Goal: Navigation & Orientation: Find specific page/section

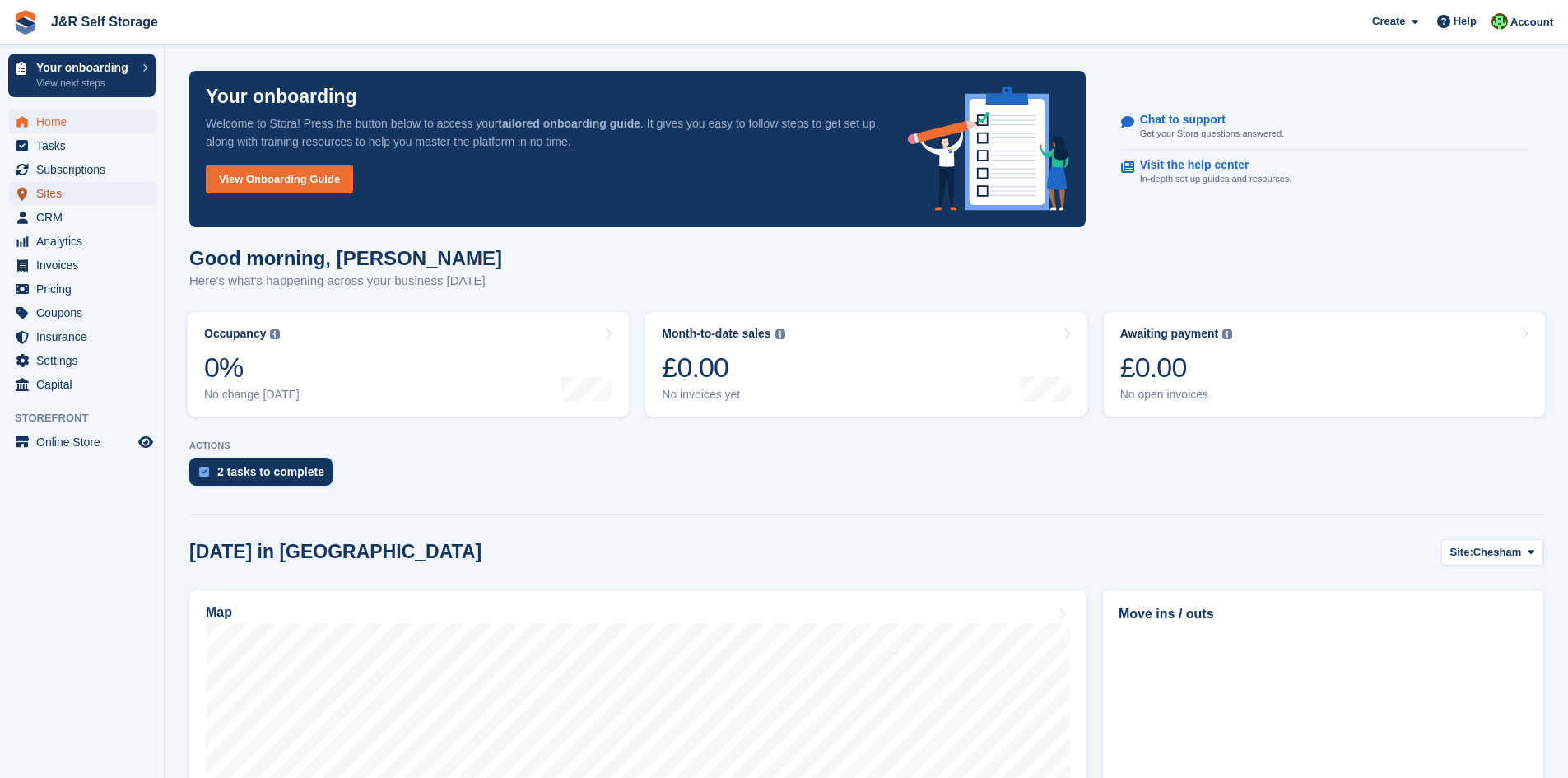
click at [73, 192] on span "Sites" at bounding box center [85, 194] width 99 height 23
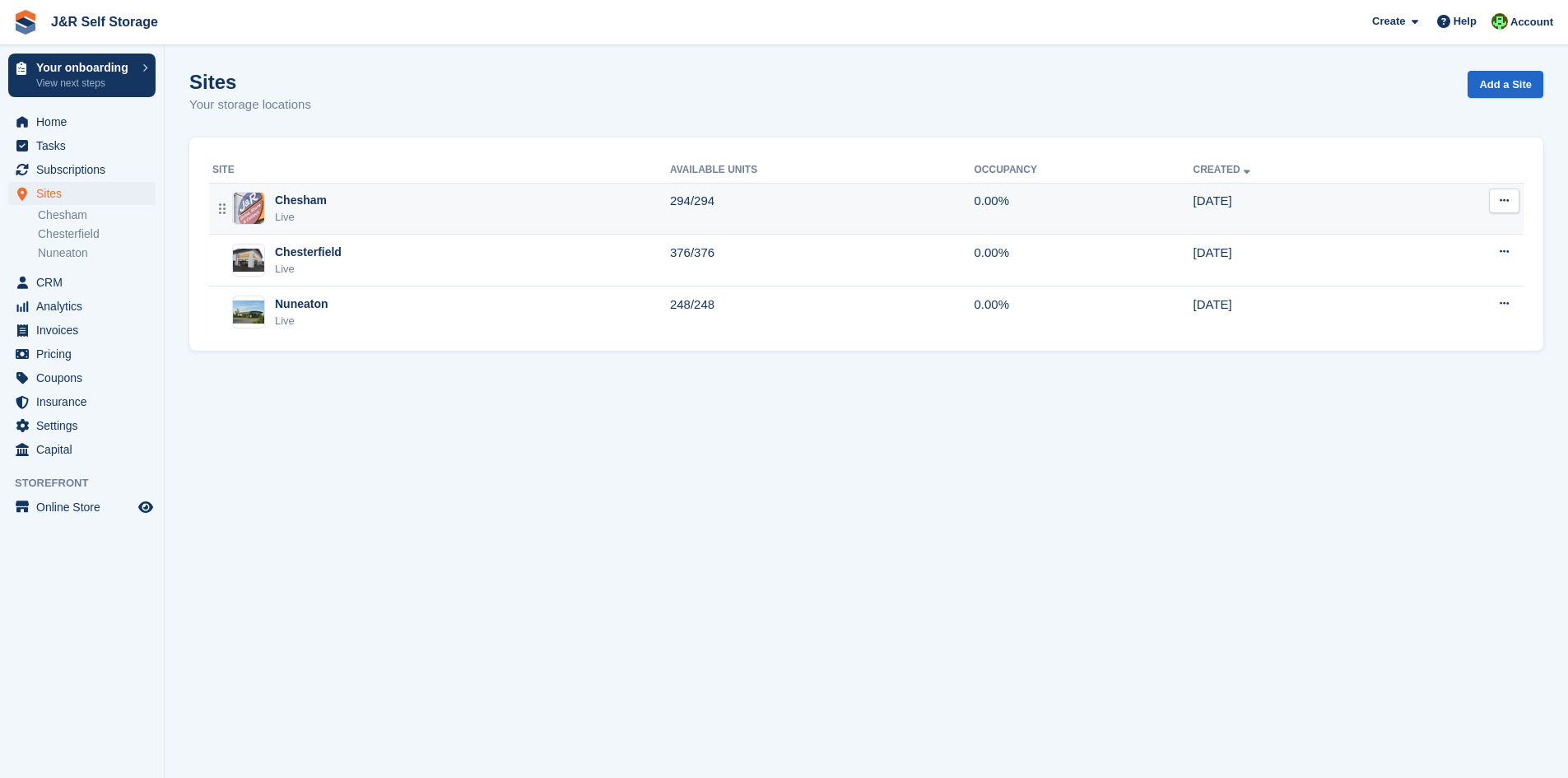
click at [323, 216] on div "Live" at bounding box center [301, 218] width 52 height 17
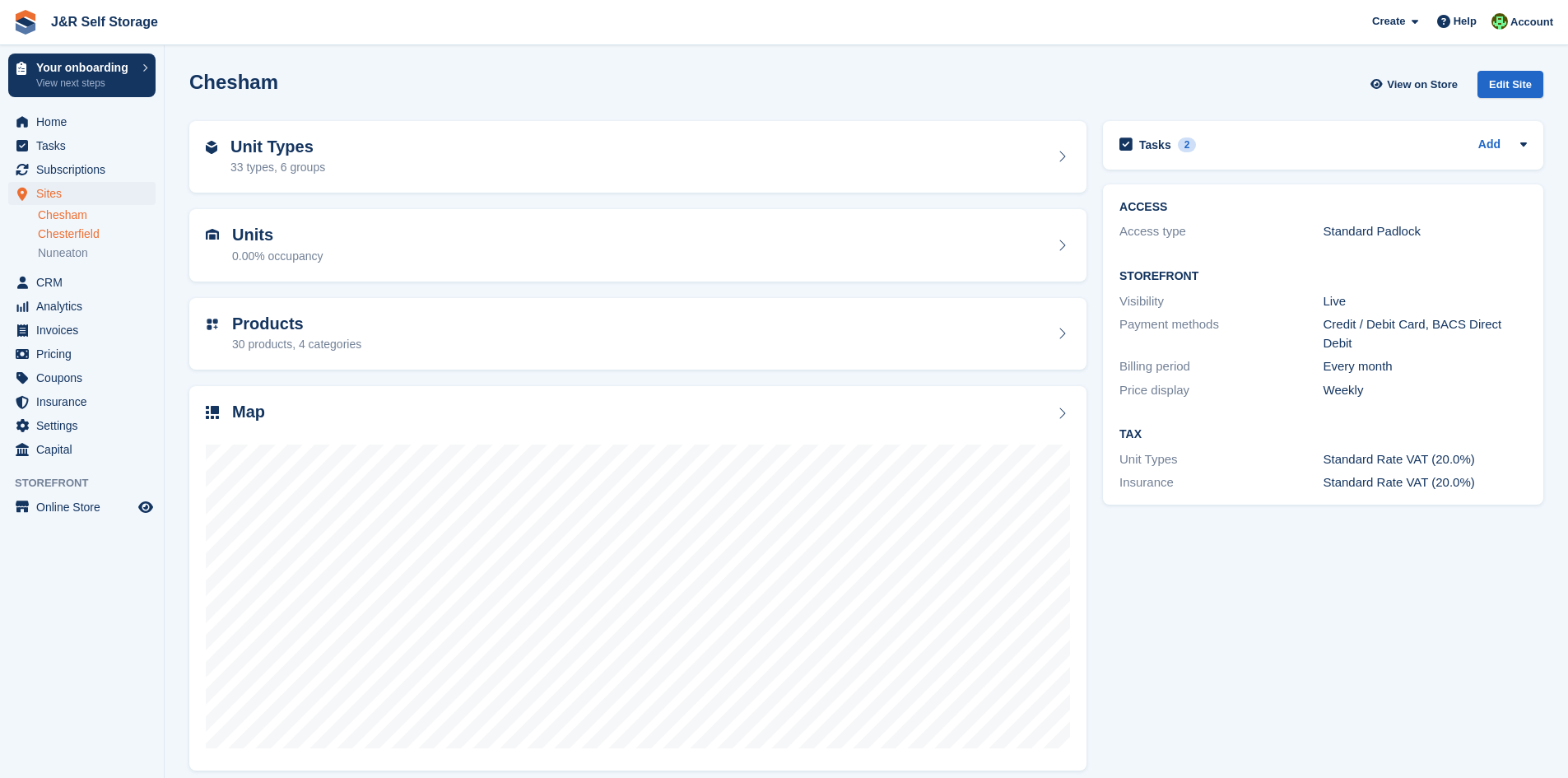
click at [78, 229] on link "Chesterfield" at bounding box center [96, 234] width 117 height 16
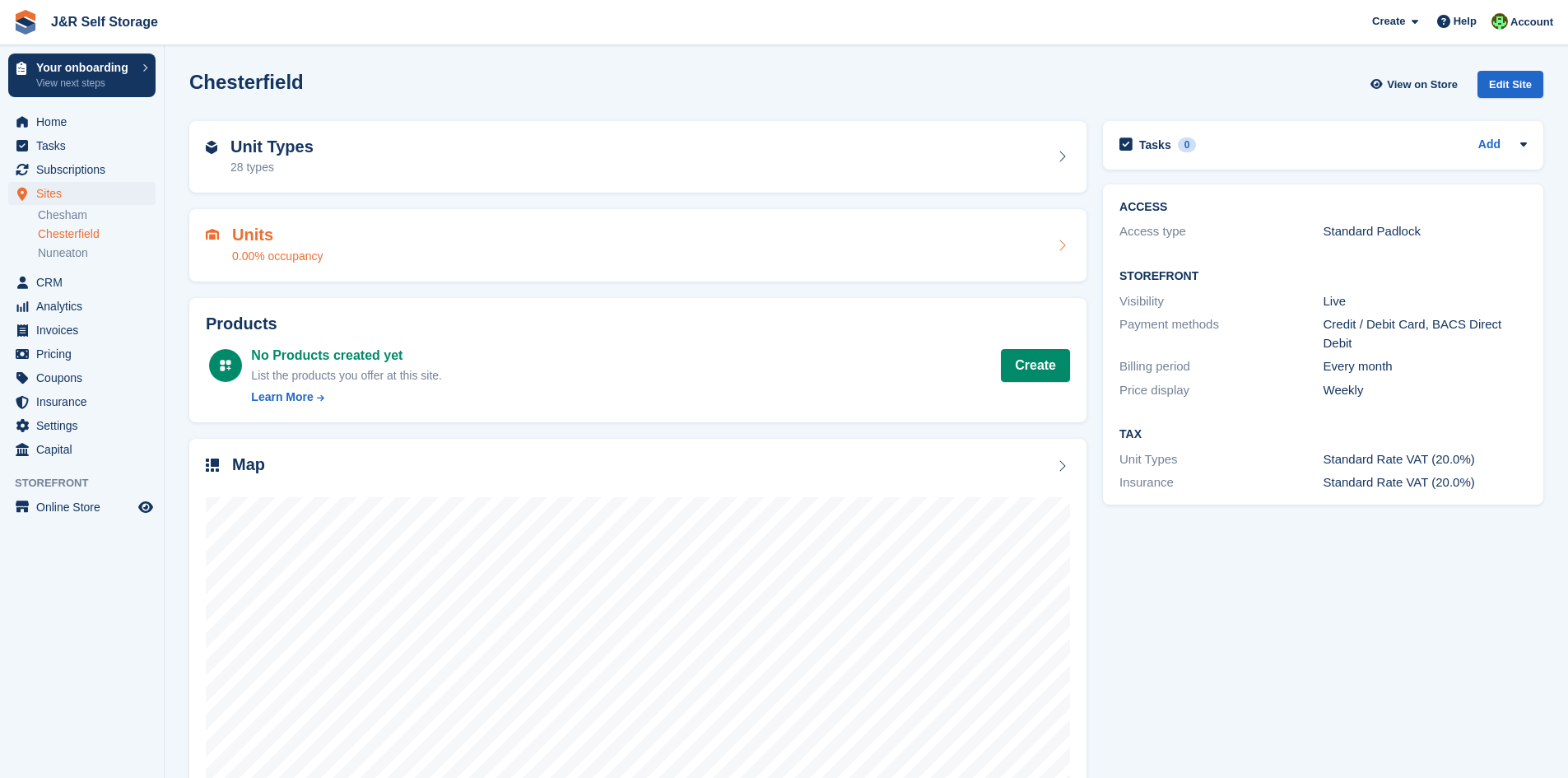
click at [250, 238] on h2 "Units" at bounding box center [277, 235] width 91 height 19
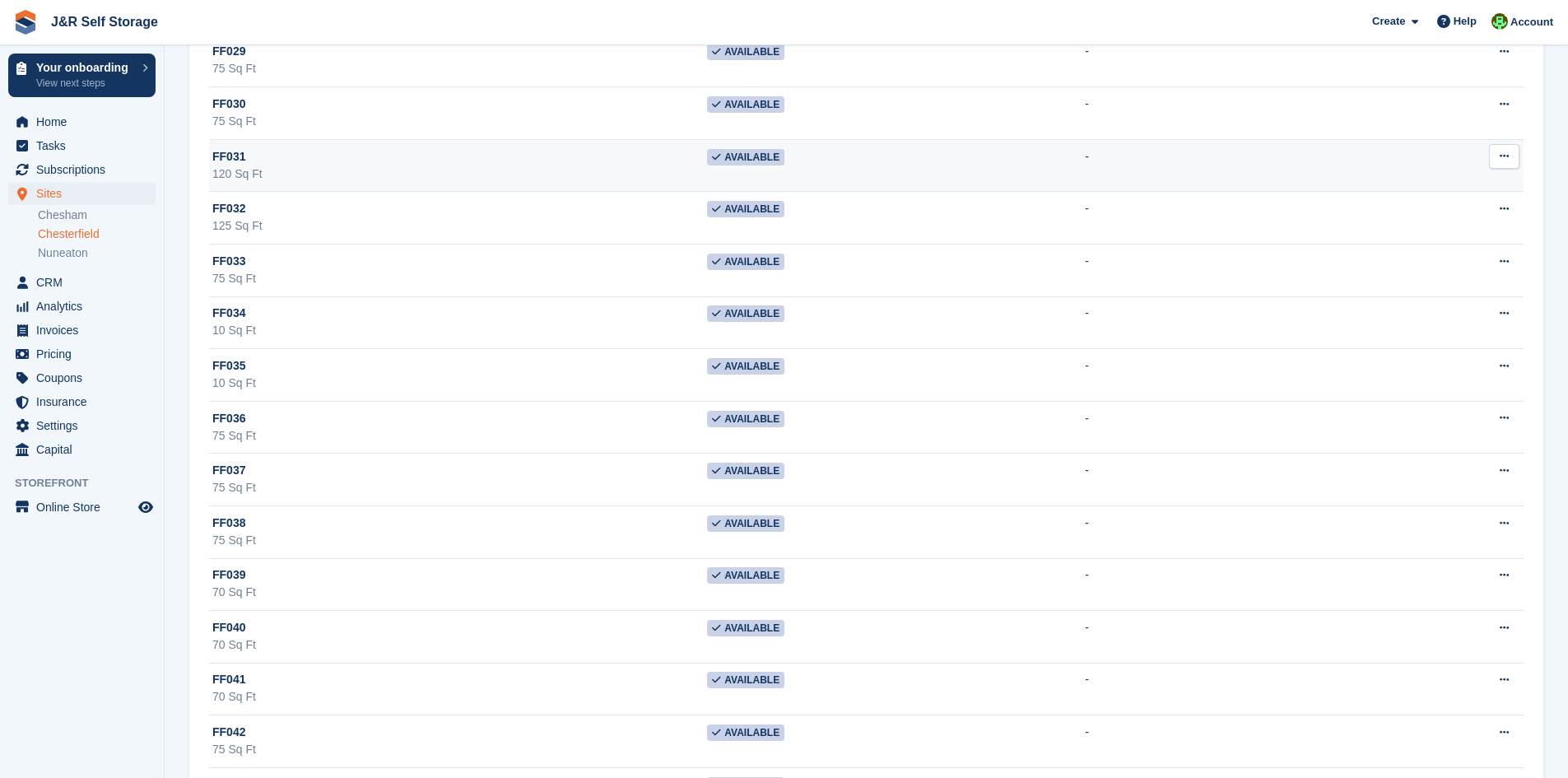
scroll to position [3129, 0]
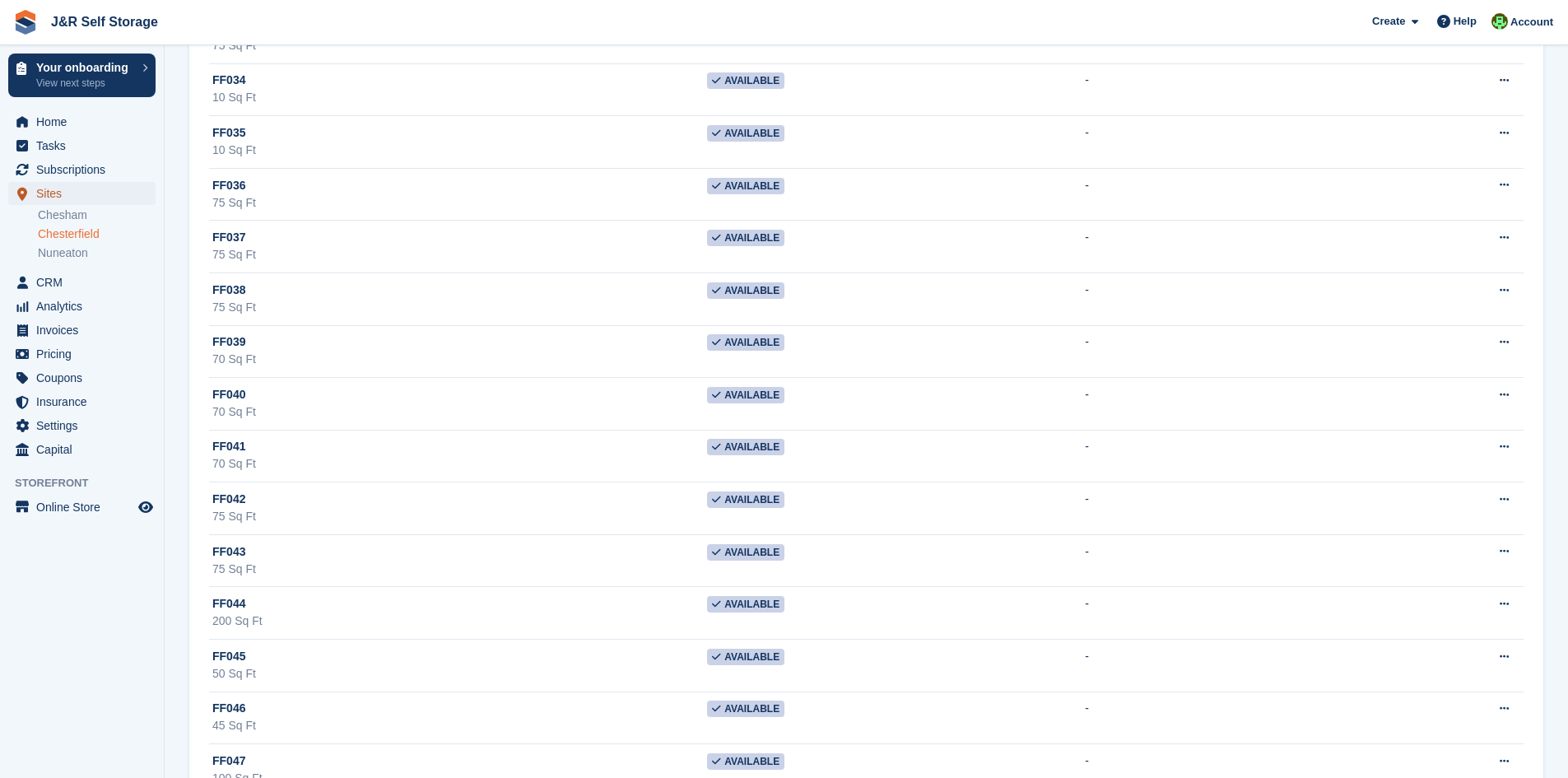
click at [37, 186] on span "Sites" at bounding box center [85, 194] width 99 height 23
